Goal: Information Seeking & Learning: Learn about a topic

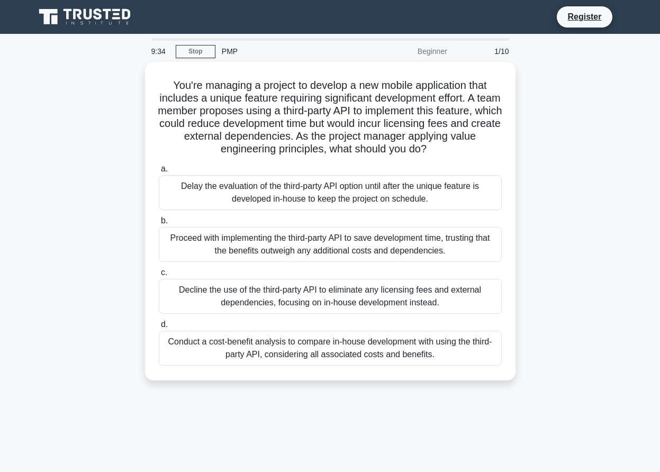
click at [229, 42] on div "PMP" at bounding box center [288, 51] width 146 height 21
click at [449, 53] on div "Beginner" at bounding box center [407, 51] width 93 height 21
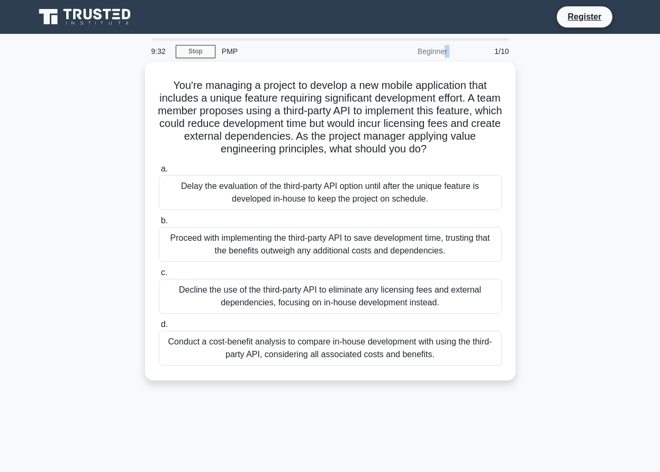
click at [449, 53] on div "Beginner" at bounding box center [407, 51] width 93 height 21
drag, startPoint x: 449, startPoint y: 53, endPoint x: 474, endPoint y: 49, distance: 25.2
click at [469, 49] on div "9:31 Stop PMP Beginner 1/10" at bounding box center [330, 51] width 370 height 21
click at [513, 54] on div "1/10" at bounding box center [485, 51] width 62 height 21
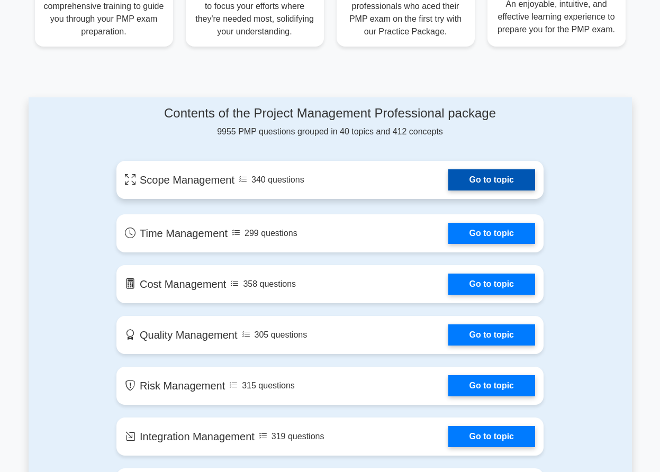
scroll to position [529, 0]
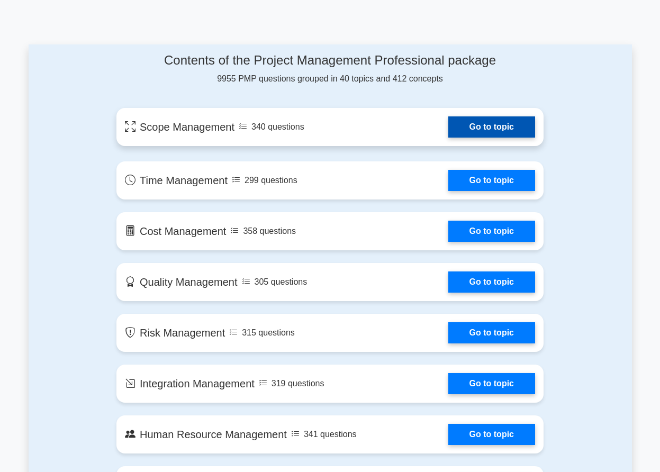
click at [487, 126] on link "Go to topic" at bounding box center [491, 126] width 87 height 21
